Goal: Task Accomplishment & Management: Manage account settings

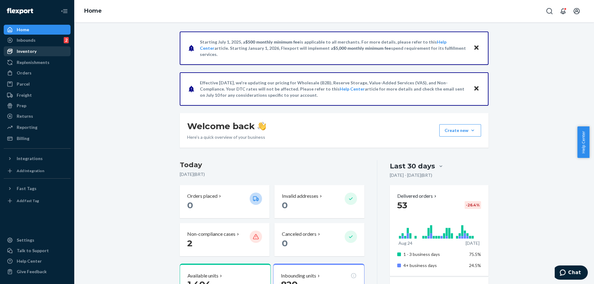
click at [35, 52] on div "Inventory" at bounding box center [27, 51] width 20 height 6
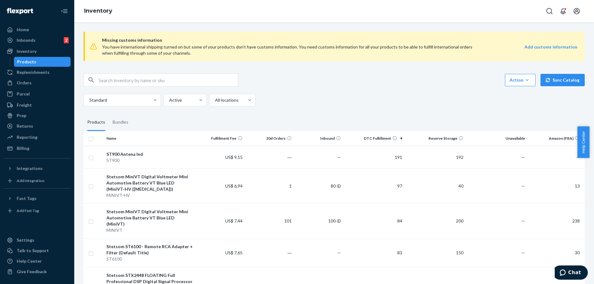
drag, startPoint x: 396, startPoint y: 86, endPoint x: 361, endPoint y: 82, distance: 34.5
click at [361, 82] on div "Action Create product Create bundle Bulk create products Bulk update products B…" at bounding box center [333, 80] width 501 height 13
drag, startPoint x: 347, startPoint y: 90, endPoint x: 327, endPoint y: 93, distance: 19.5
click at [327, 93] on div "Action Create product Create bundle Bulk create products Bulk update products B…" at bounding box center [333, 90] width 501 height 33
click at [122, 83] on input "text" at bounding box center [168, 80] width 139 height 12
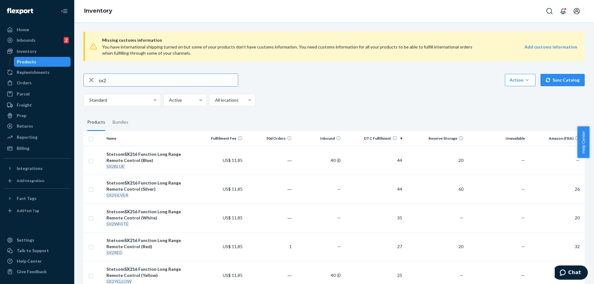
drag, startPoint x: 97, startPoint y: 77, endPoint x: 32, endPoint y: 66, distance: 66.8
click at [32, 66] on div "Home Inbounds 2 Shipping Plans Problems 2 Inventory Products Replenishments Ord…" at bounding box center [297, 142] width 594 height 284
type input "2848"
